Goal: Check status: Check status

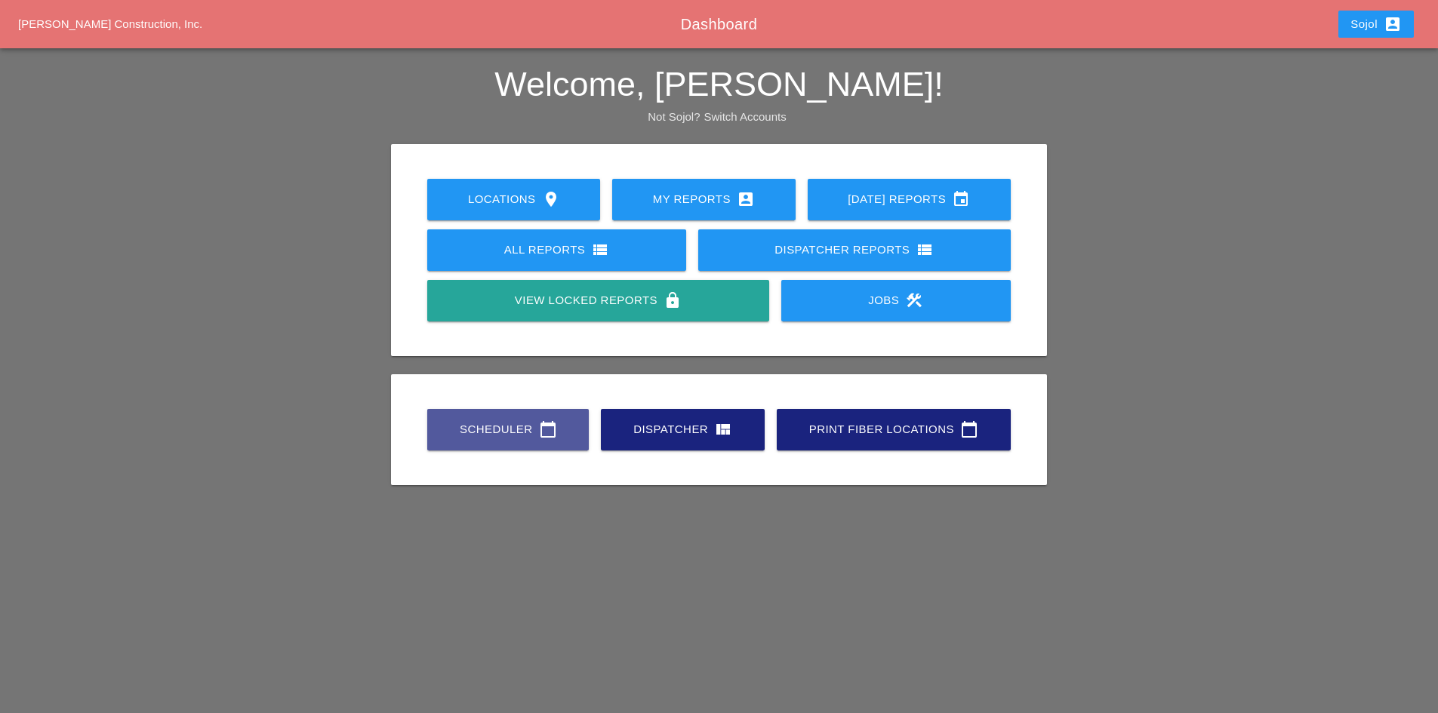
click at [536, 427] on div "Scheduler calendar_today" at bounding box center [507, 430] width 113 height 18
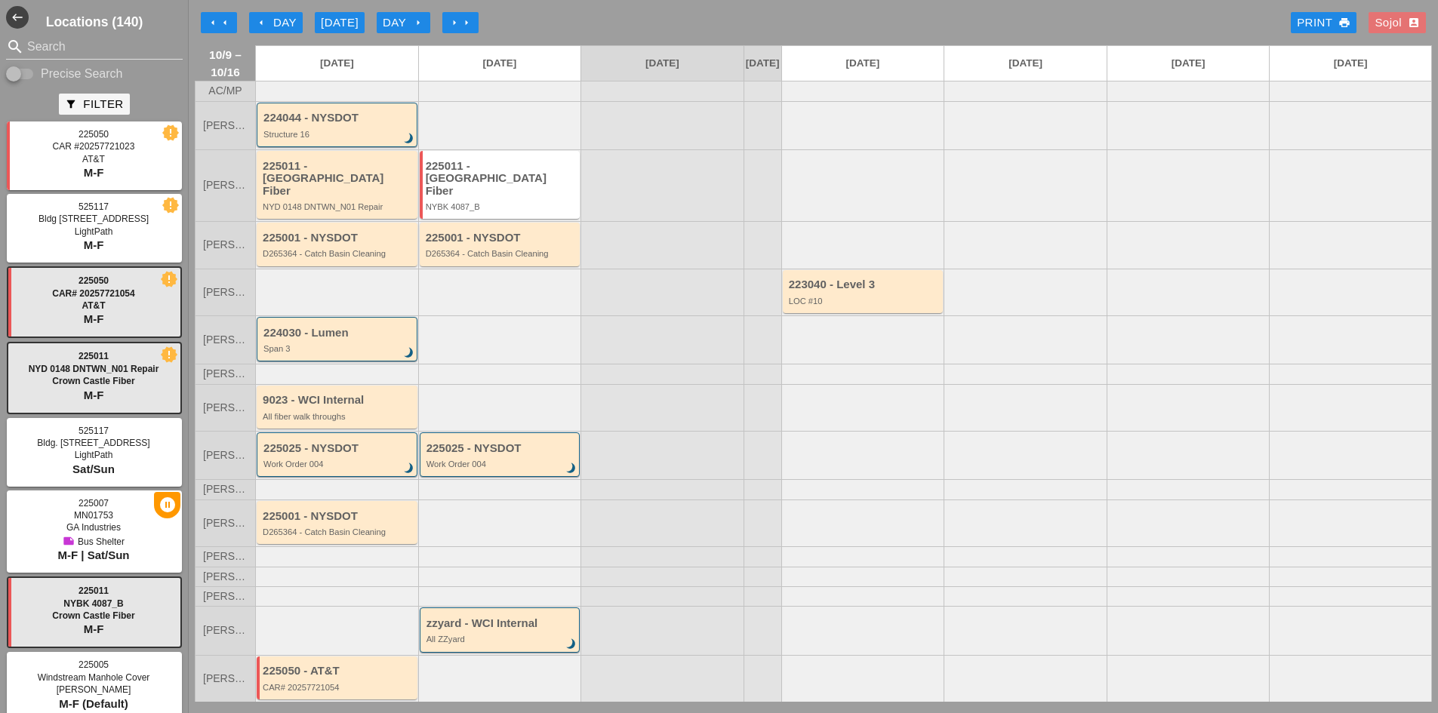
click at [279, 26] on div "arrow_left Day" at bounding box center [276, 22] width 42 height 17
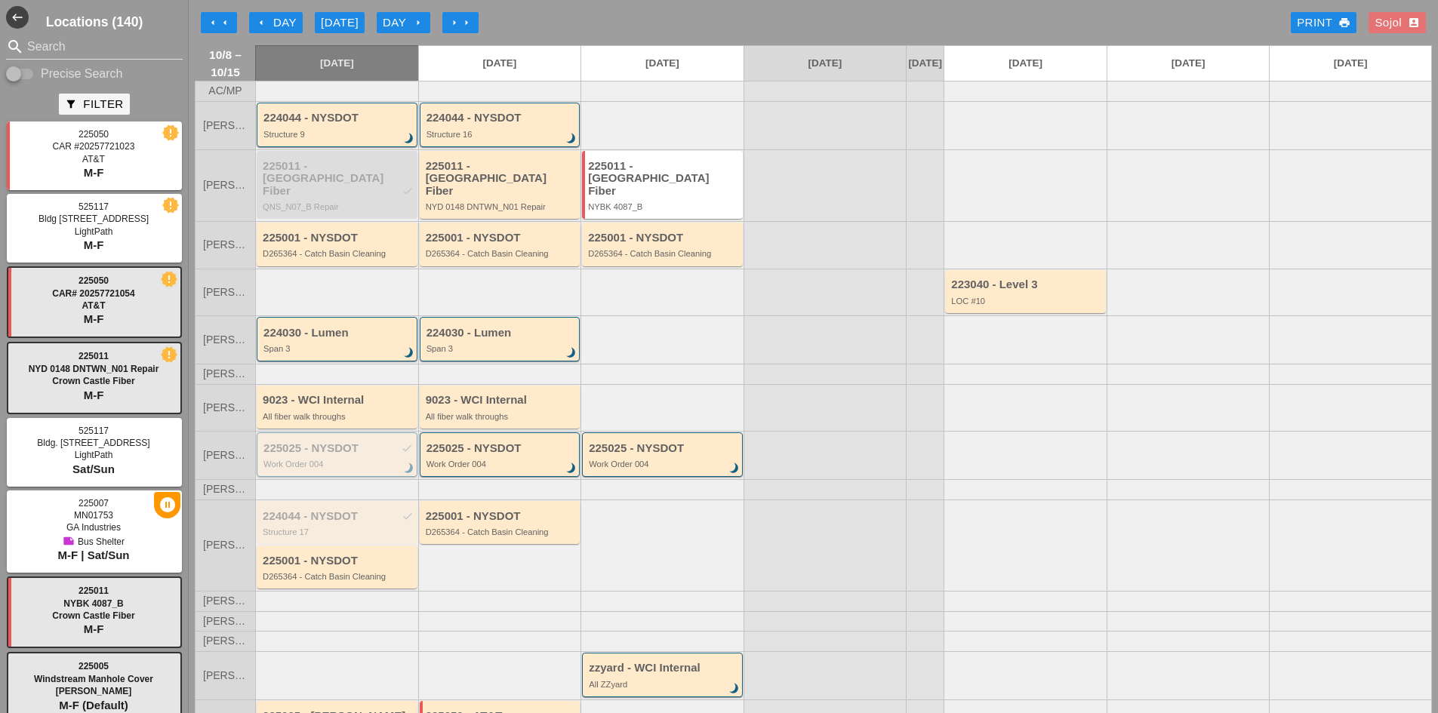
click at [362, 451] on div "225025 - NYSDOT check" at bounding box center [337, 448] width 149 height 13
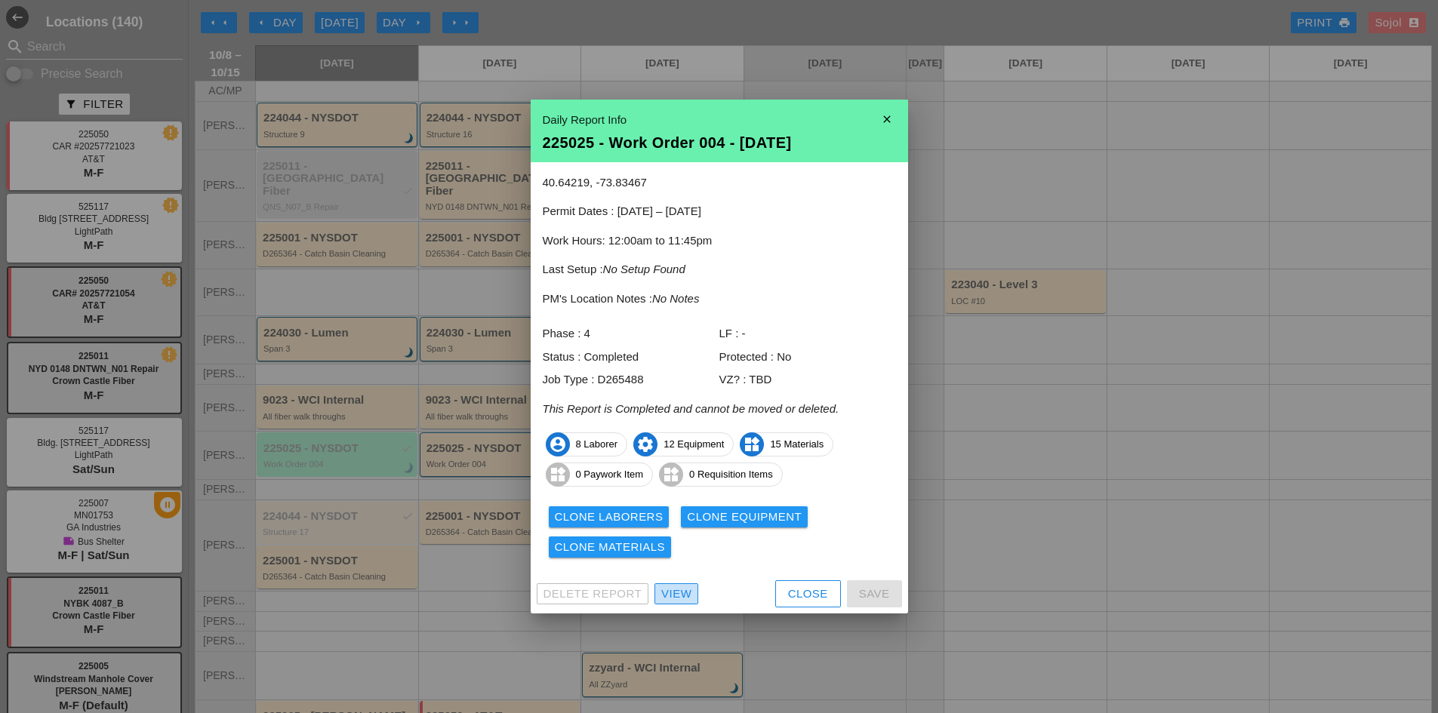
click at [670, 590] on div "View" at bounding box center [676, 594] width 30 height 17
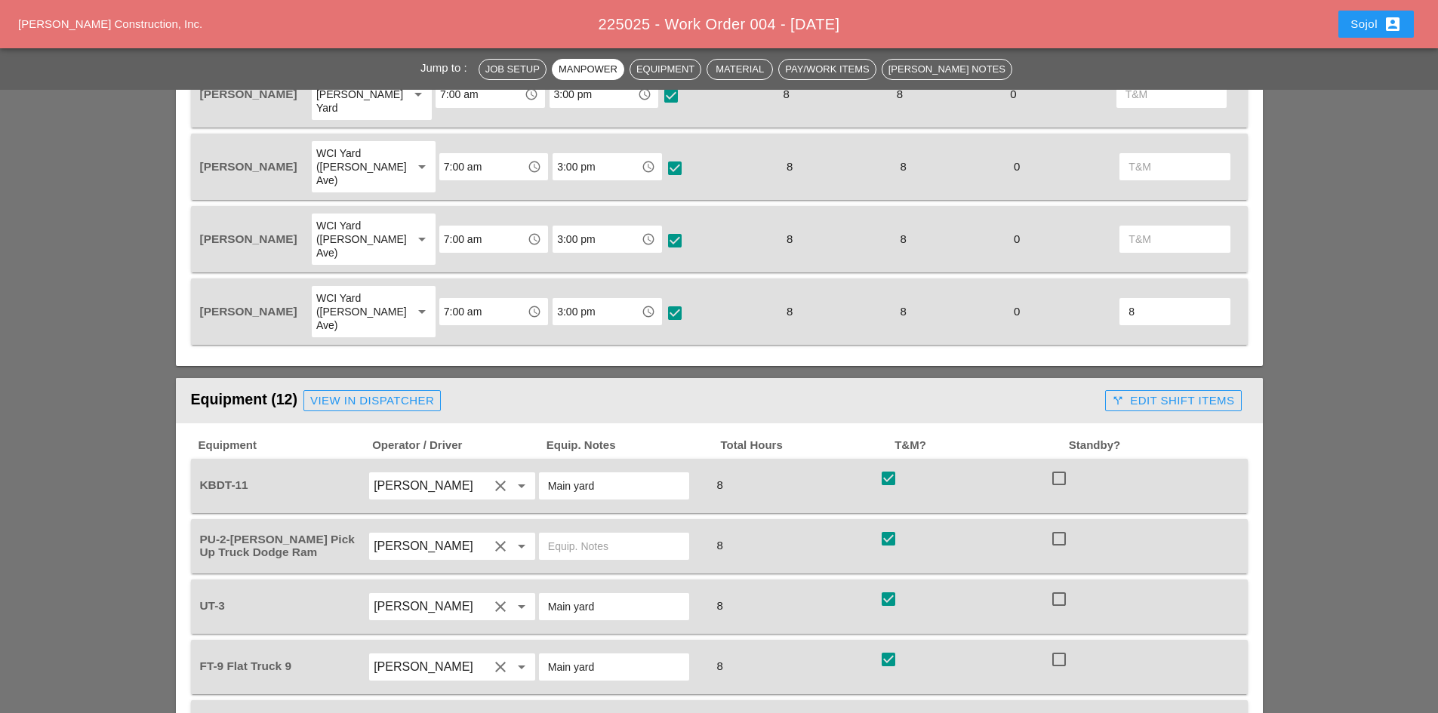
scroll to position [1133, 0]
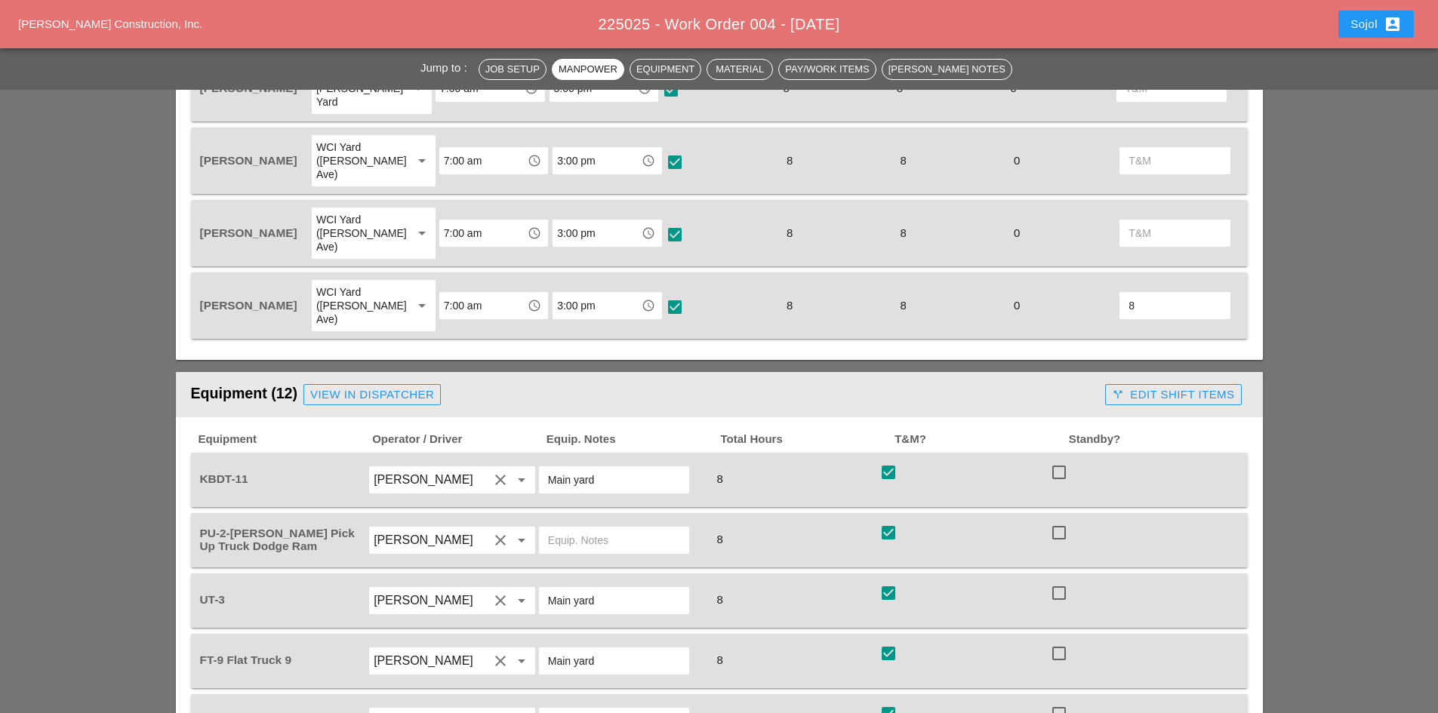
click at [1162, 387] on div "call_split Edit Shift Items" at bounding box center [1173, 395] width 122 height 17
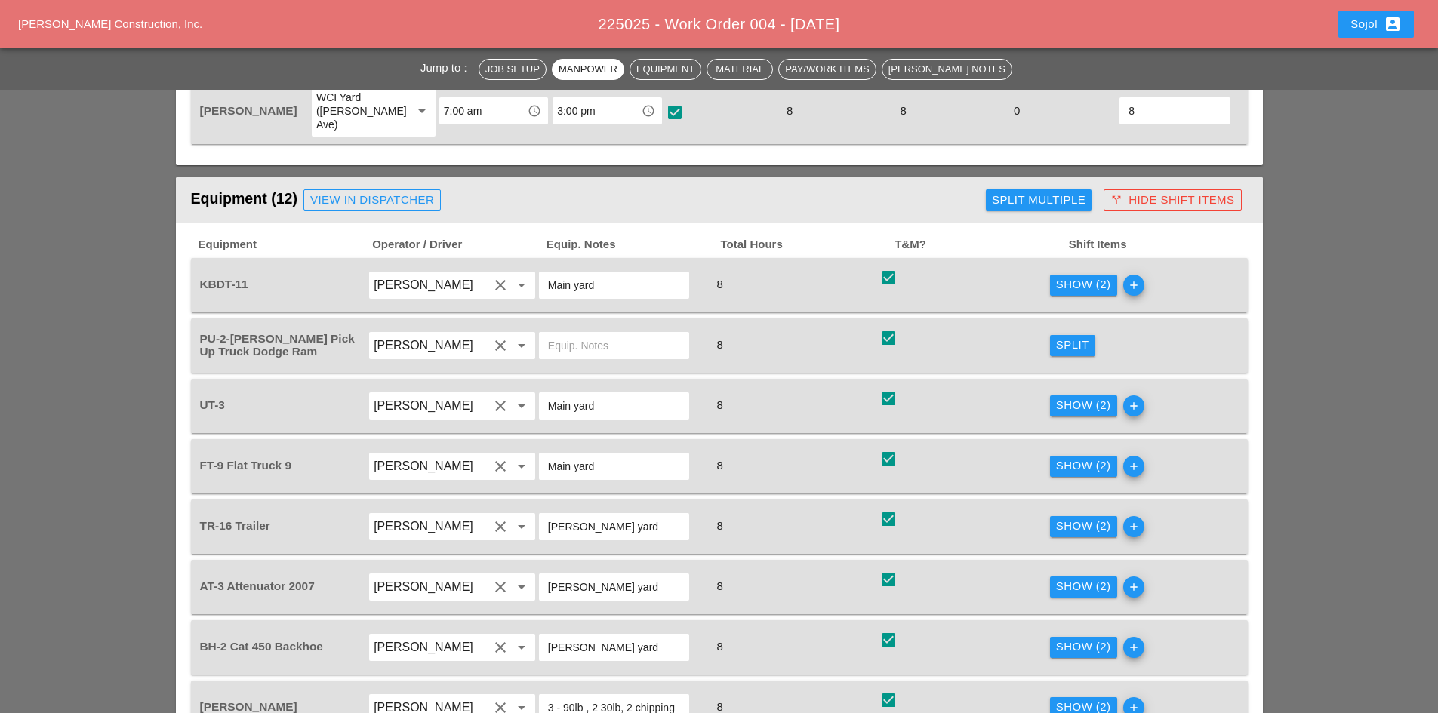
scroll to position [1359, 0]
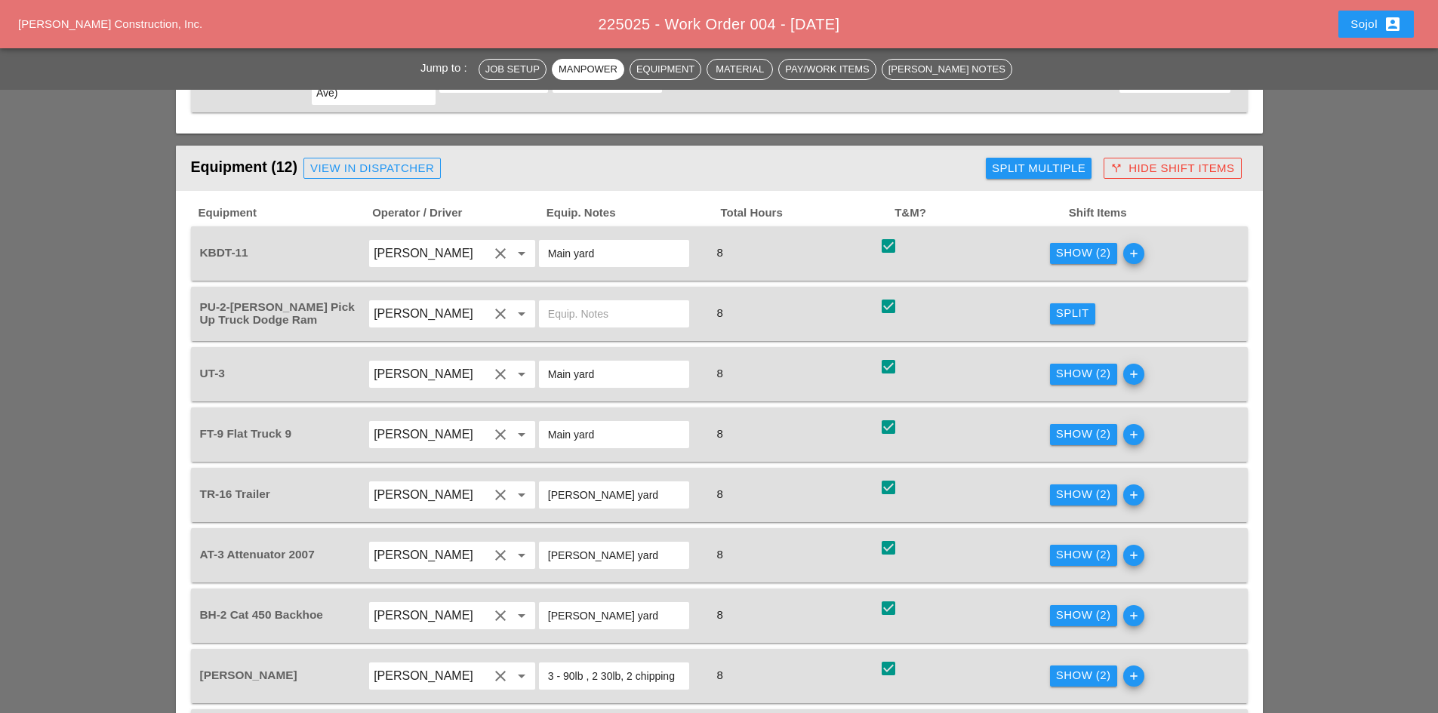
click at [1083, 245] on div "Show (2)" at bounding box center [1083, 253] width 55 height 17
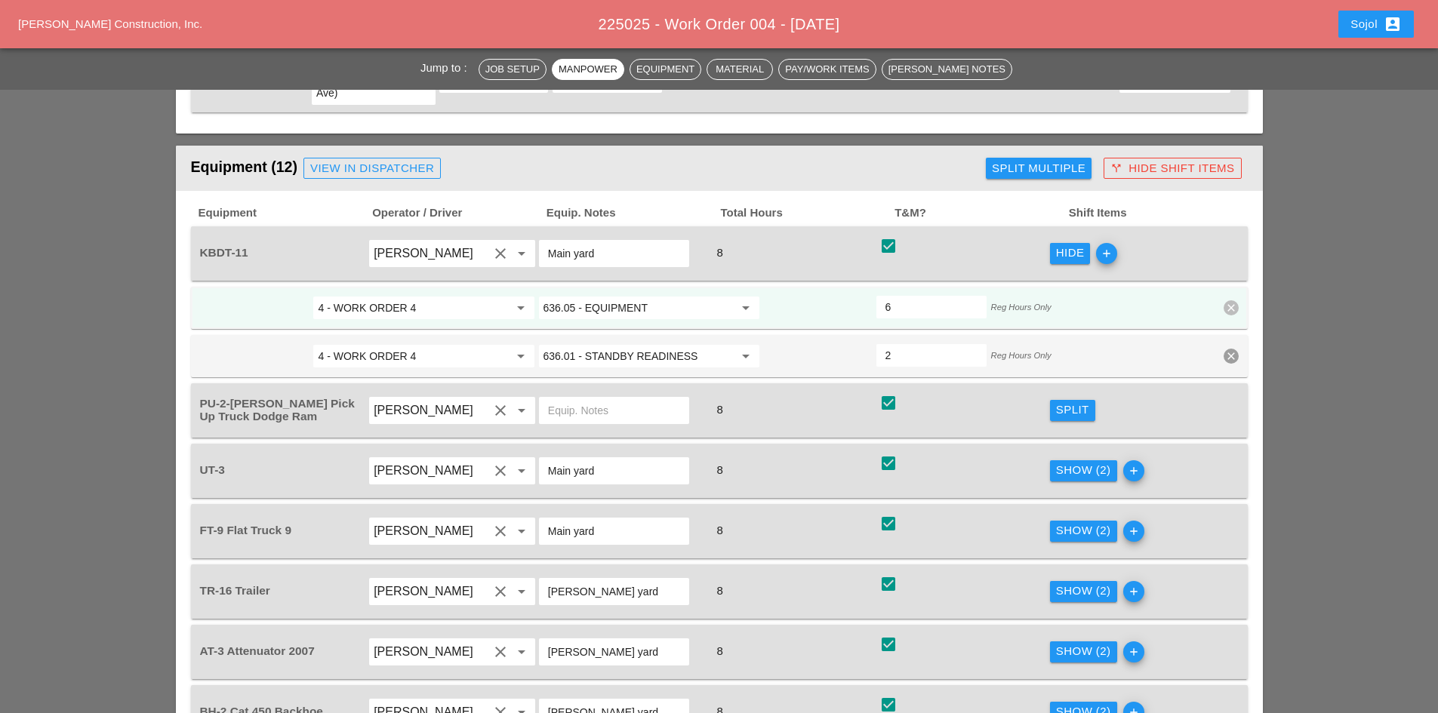
drag, startPoint x: 1082, startPoint y: 177, endPoint x: 1191, endPoint y: 162, distance: 110.5
click at [1191, 233] on div "Hide add" at bounding box center [1134, 254] width 171 height 42
click at [1072, 462] on div "Show (2)" at bounding box center [1083, 470] width 55 height 17
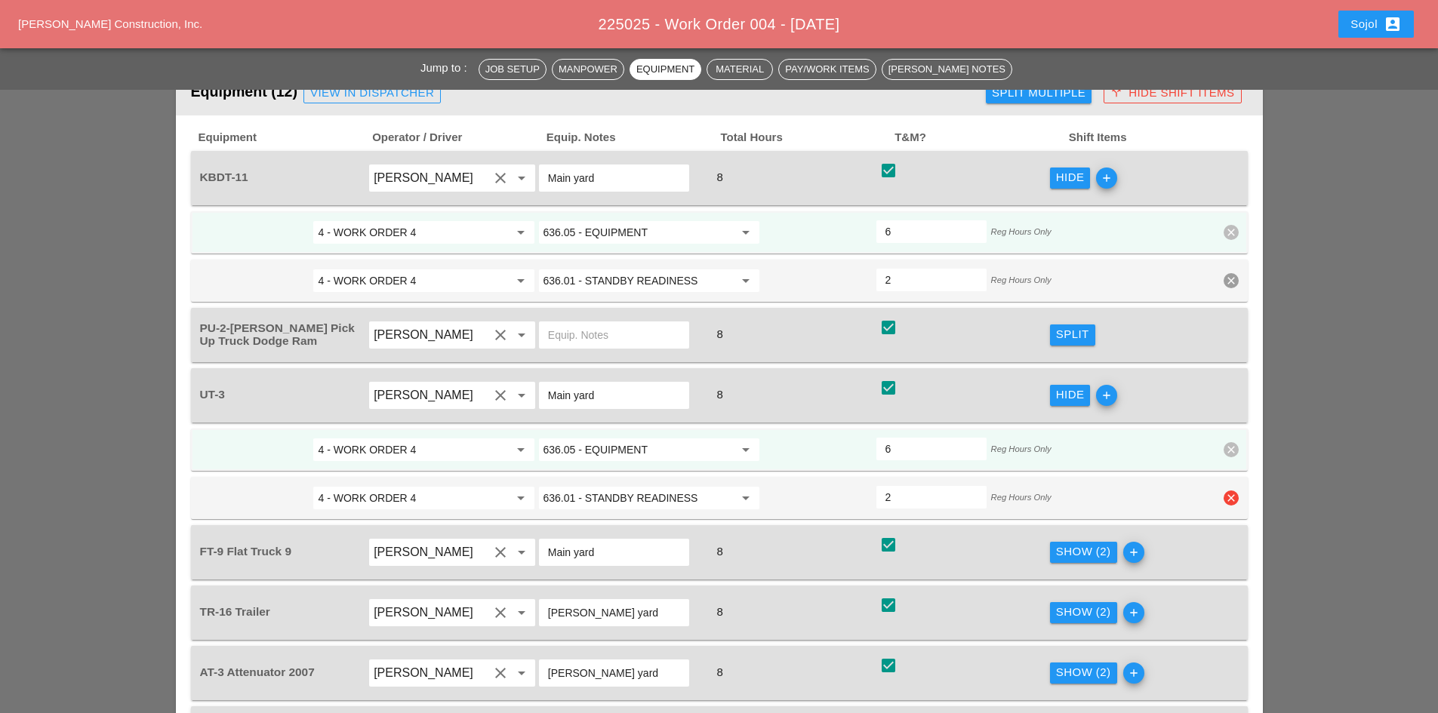
scroll to position [1510, 0]
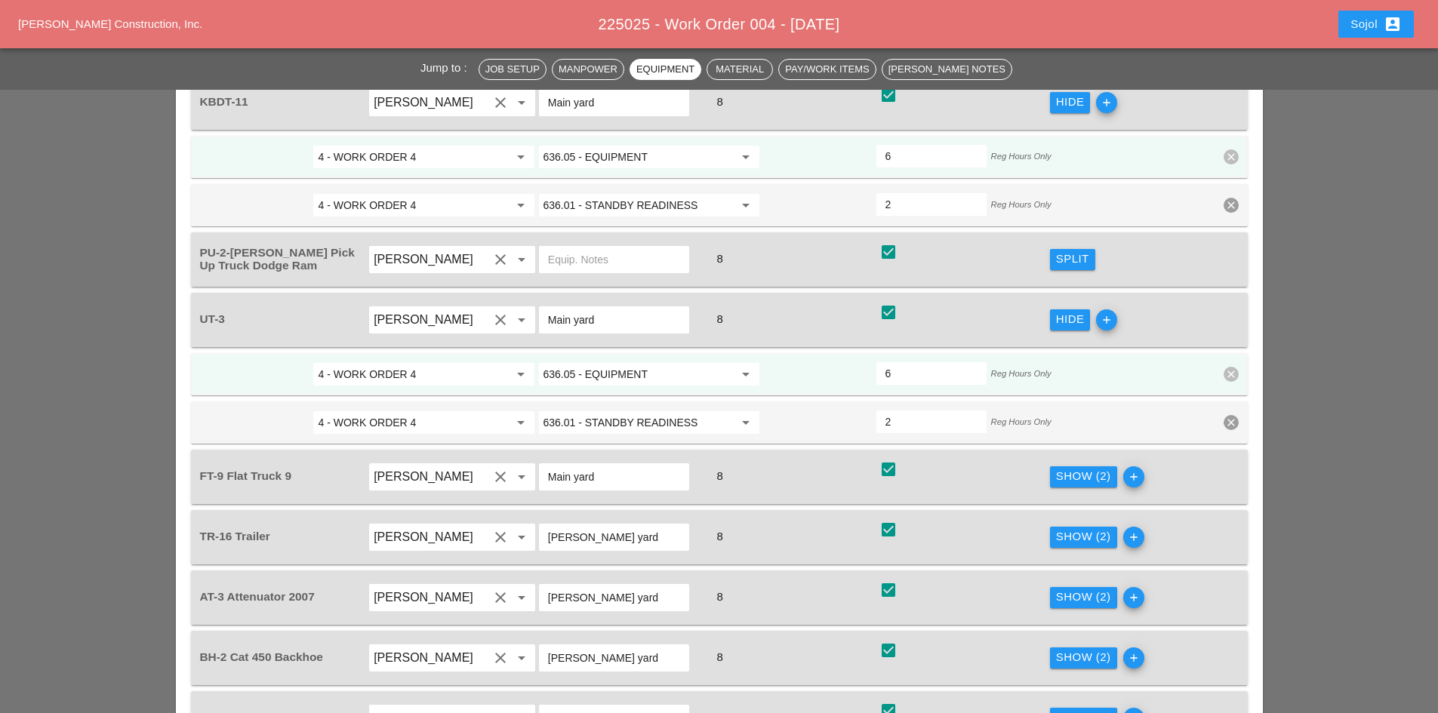
click at [1090, 468] on div "Show (2)" at bounding box center [1083, 476] width 55 height 17
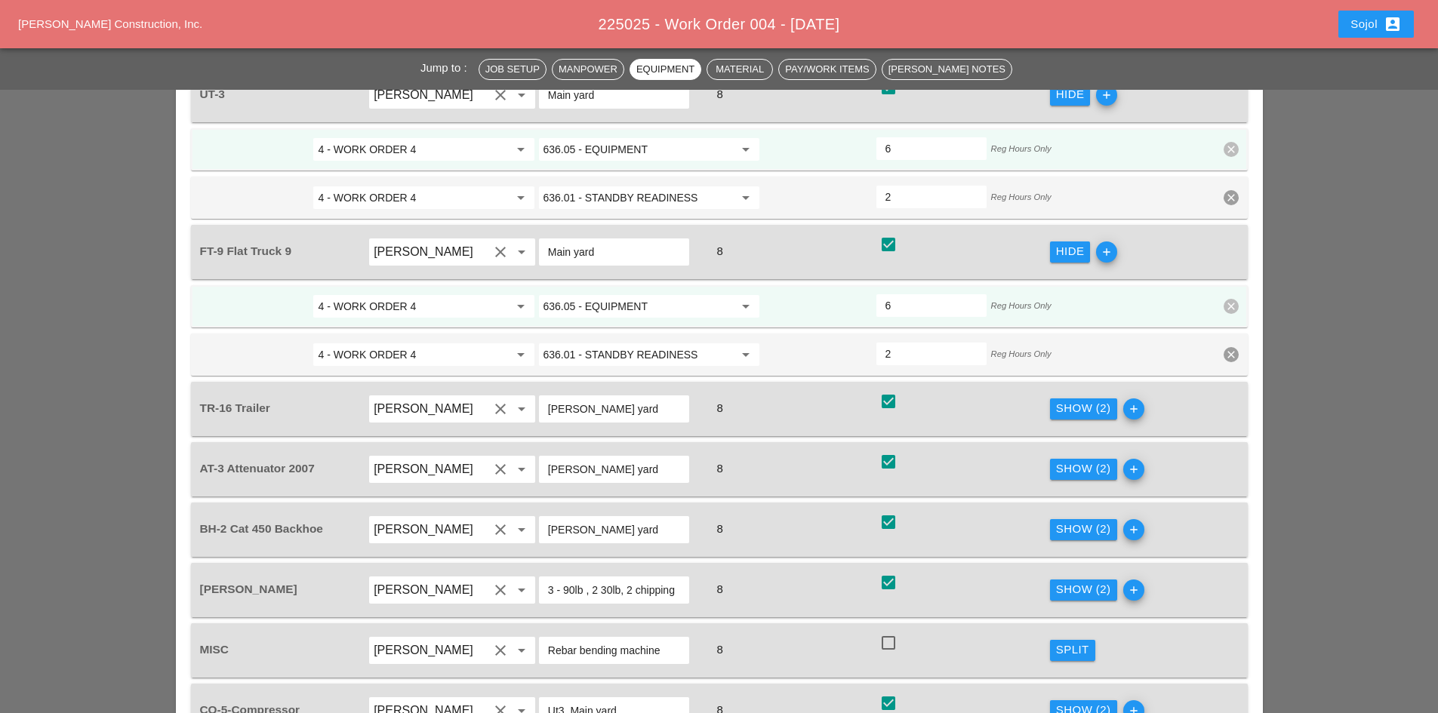
scroll to position [1737, 0]
click at [1105, 399] on div "Show (2)" at bounding box center [1083, 407] width 55 height 17
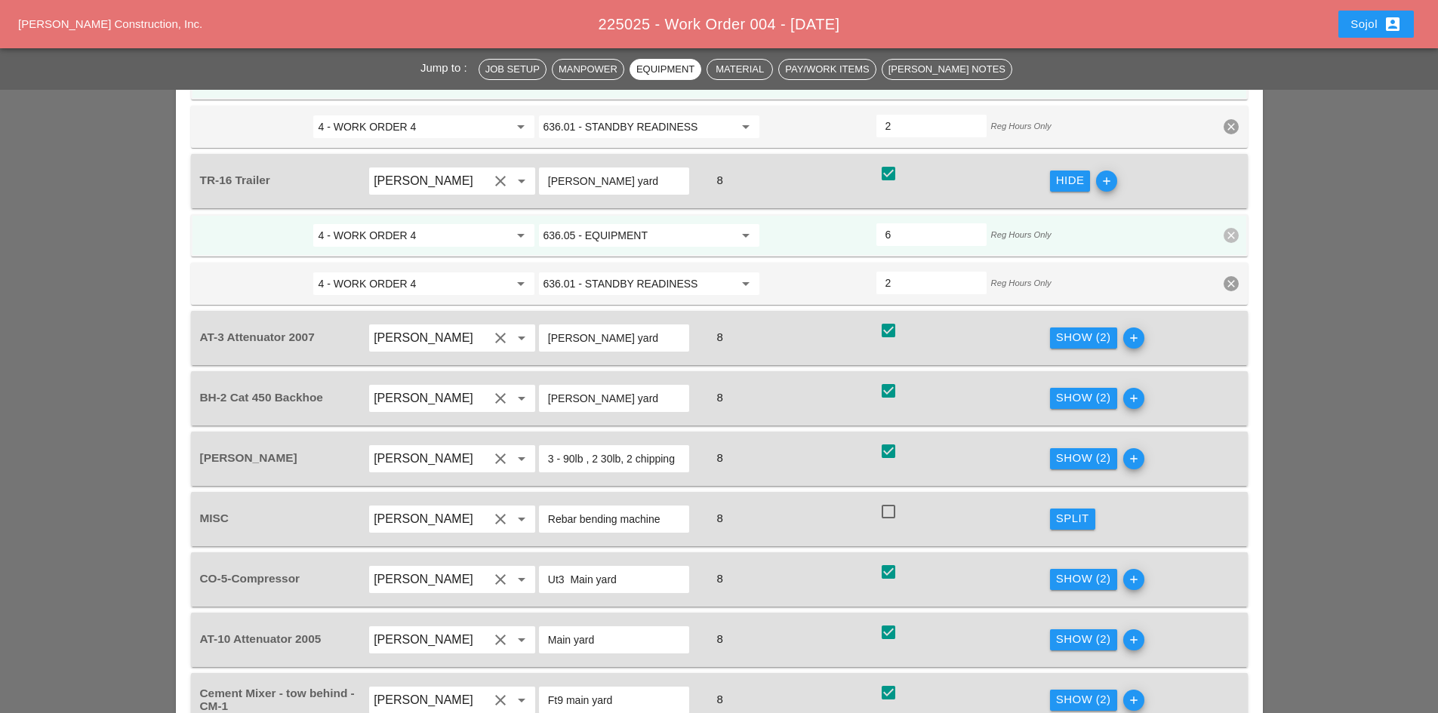
click at [1072, 328] on button "Show (2)" at bounding box center [1083, 338] width 67 height 21
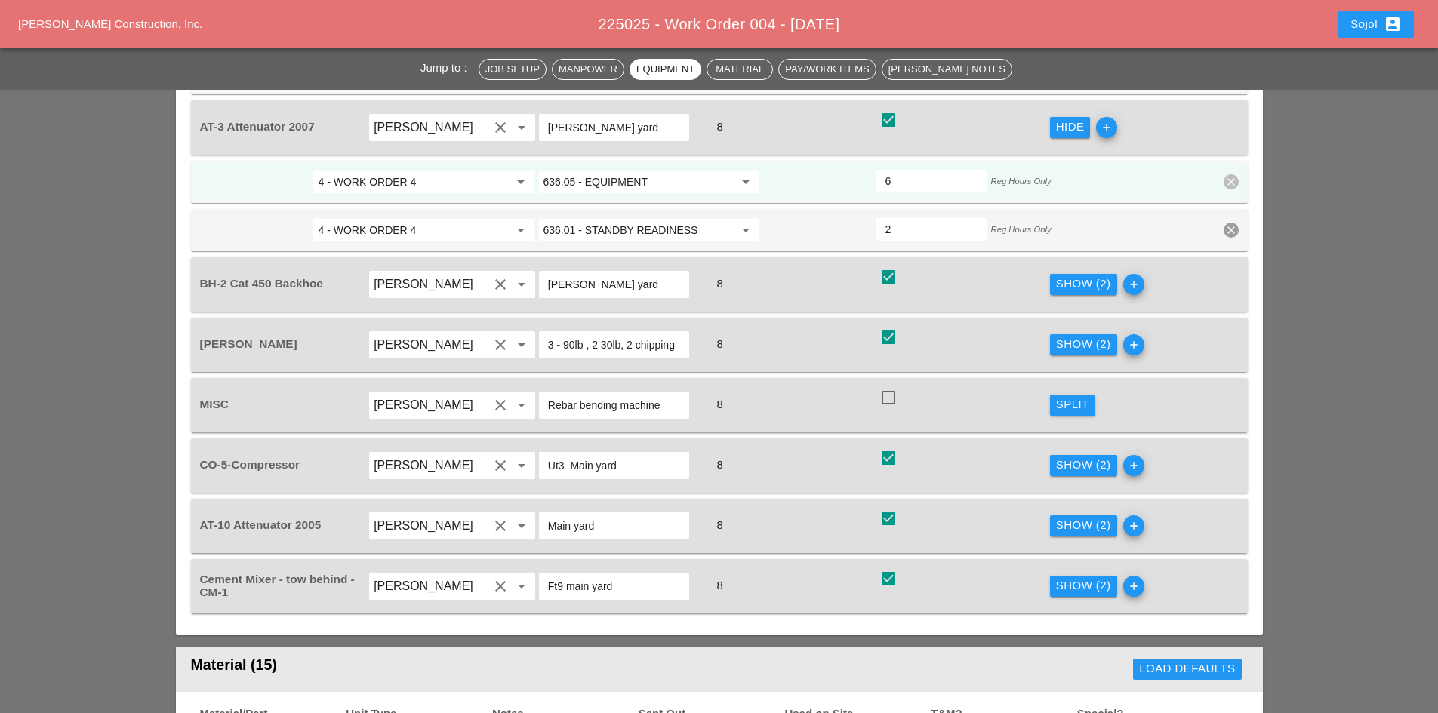
scroll to position [2265, 0]
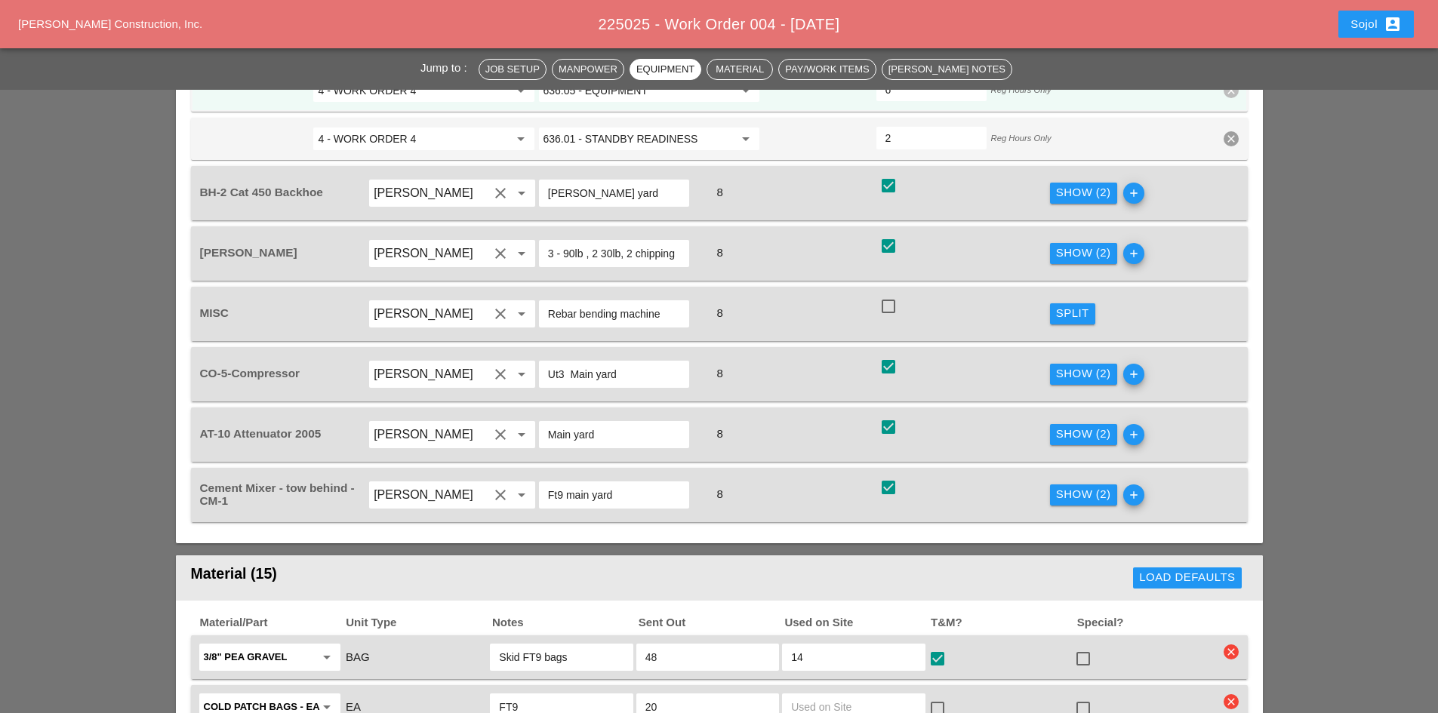
click at [1080, 245] on div "Show (2)" at bounding box center [1083, 253] width 55 height 17
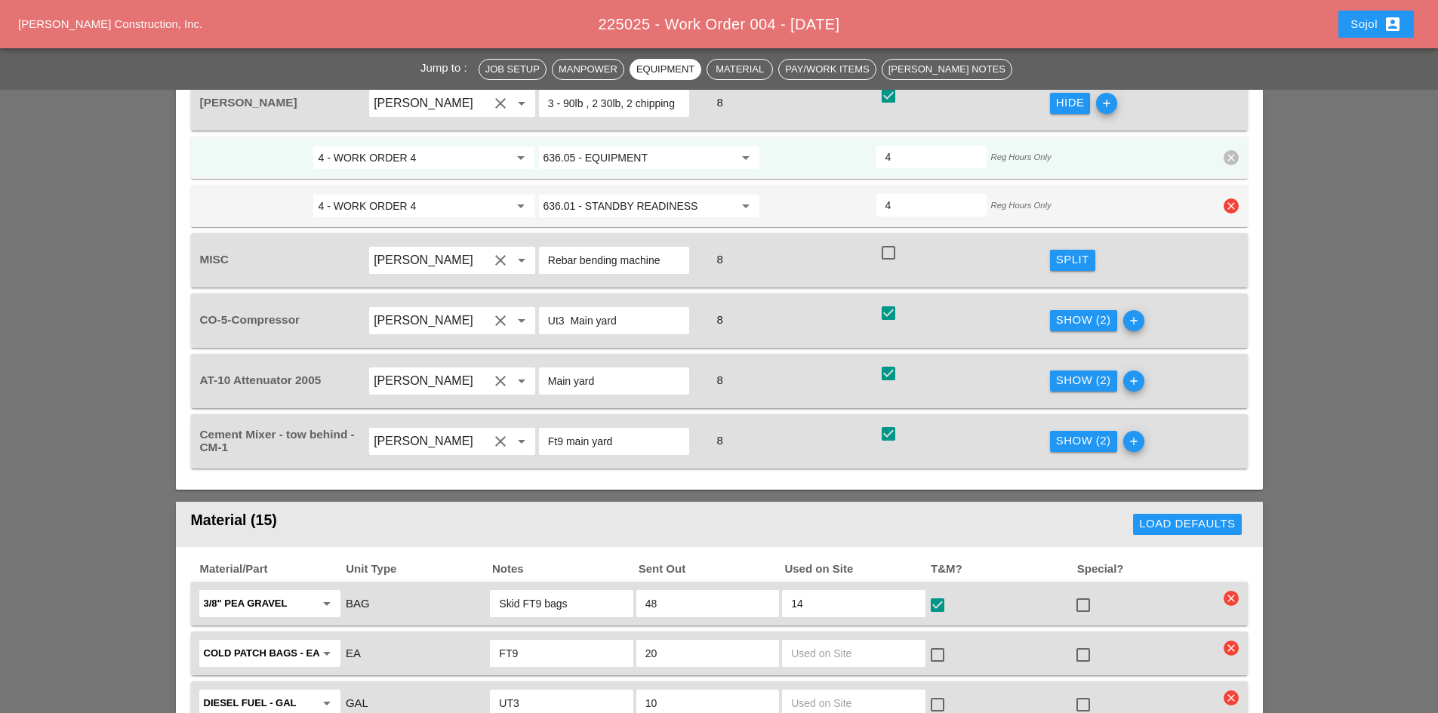
scroll to position [2416, 0]
click at [1060, 371] on div "Show (2)" at bounding box center [1083, 379] width 55 height 17
